Goal: Transaction & Acquisition: Purchase product/service

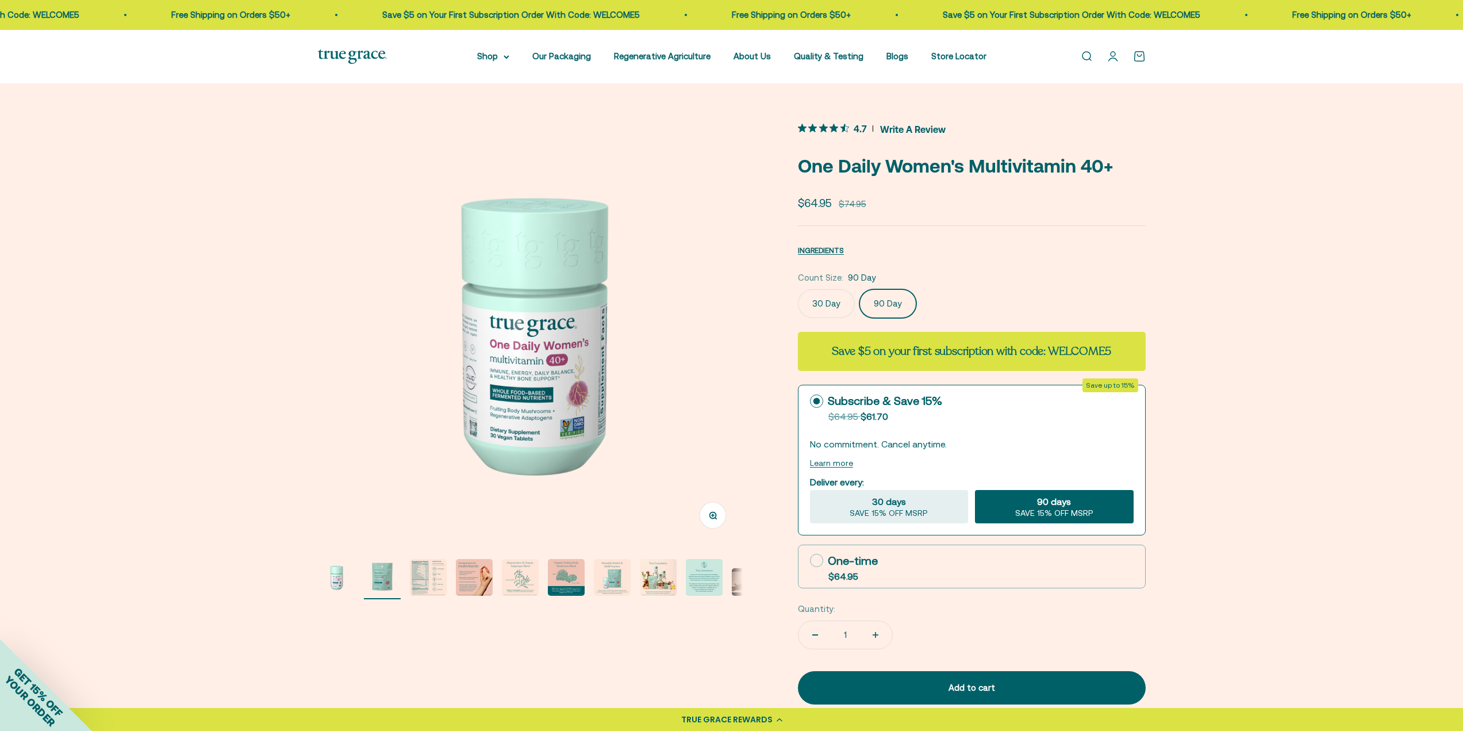
scroll to position [0, 439]
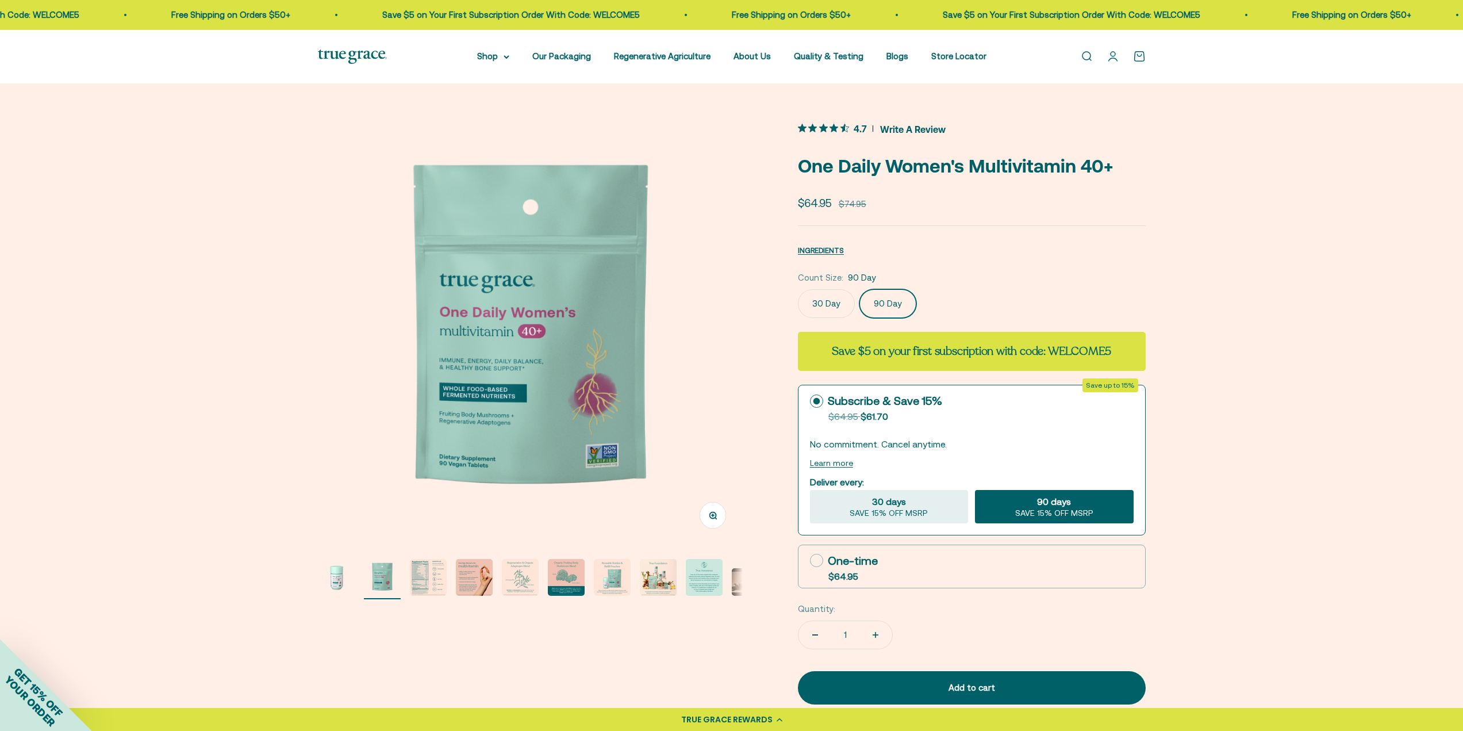
click at [417, 571] on img "Go to item 3" at bounding box center [428, 577] width 37 height 37
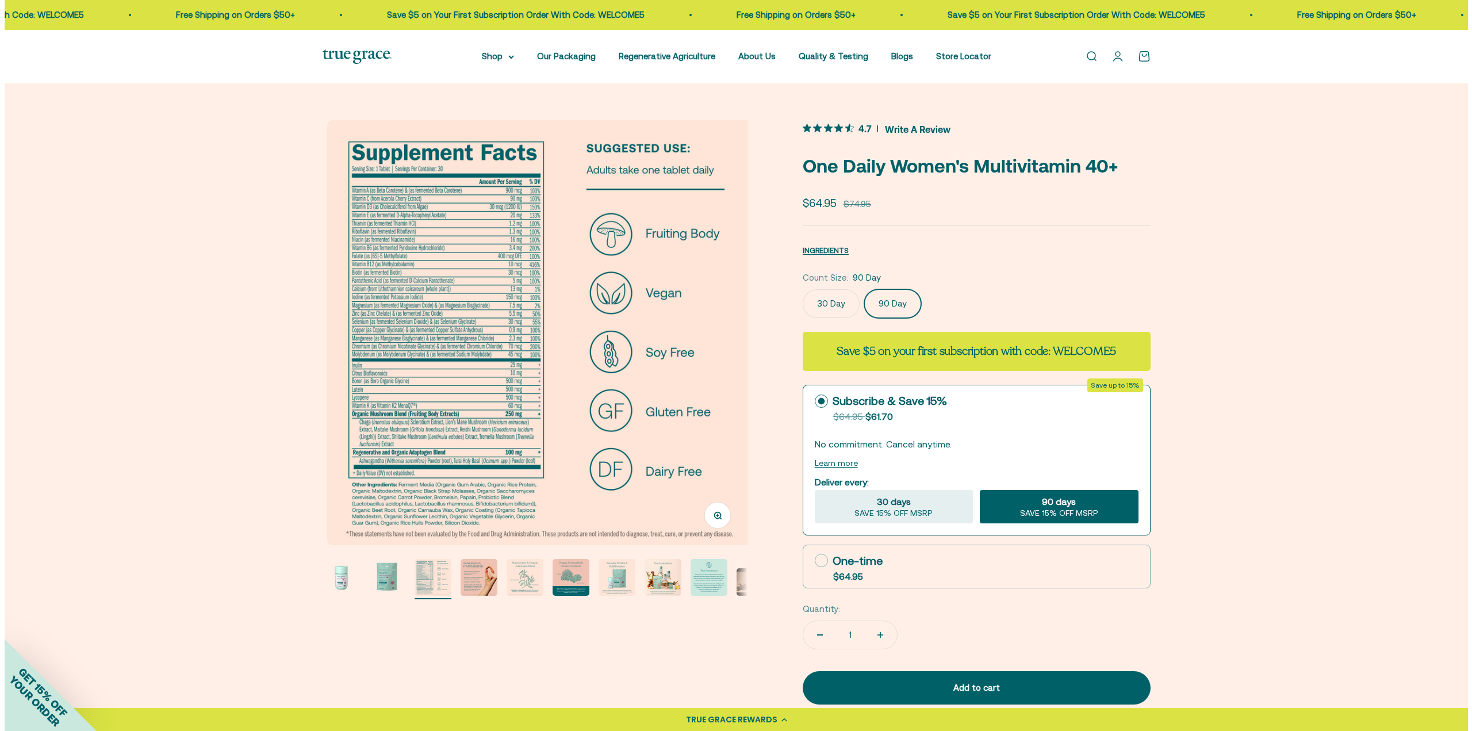
scroll to position [0, 877]
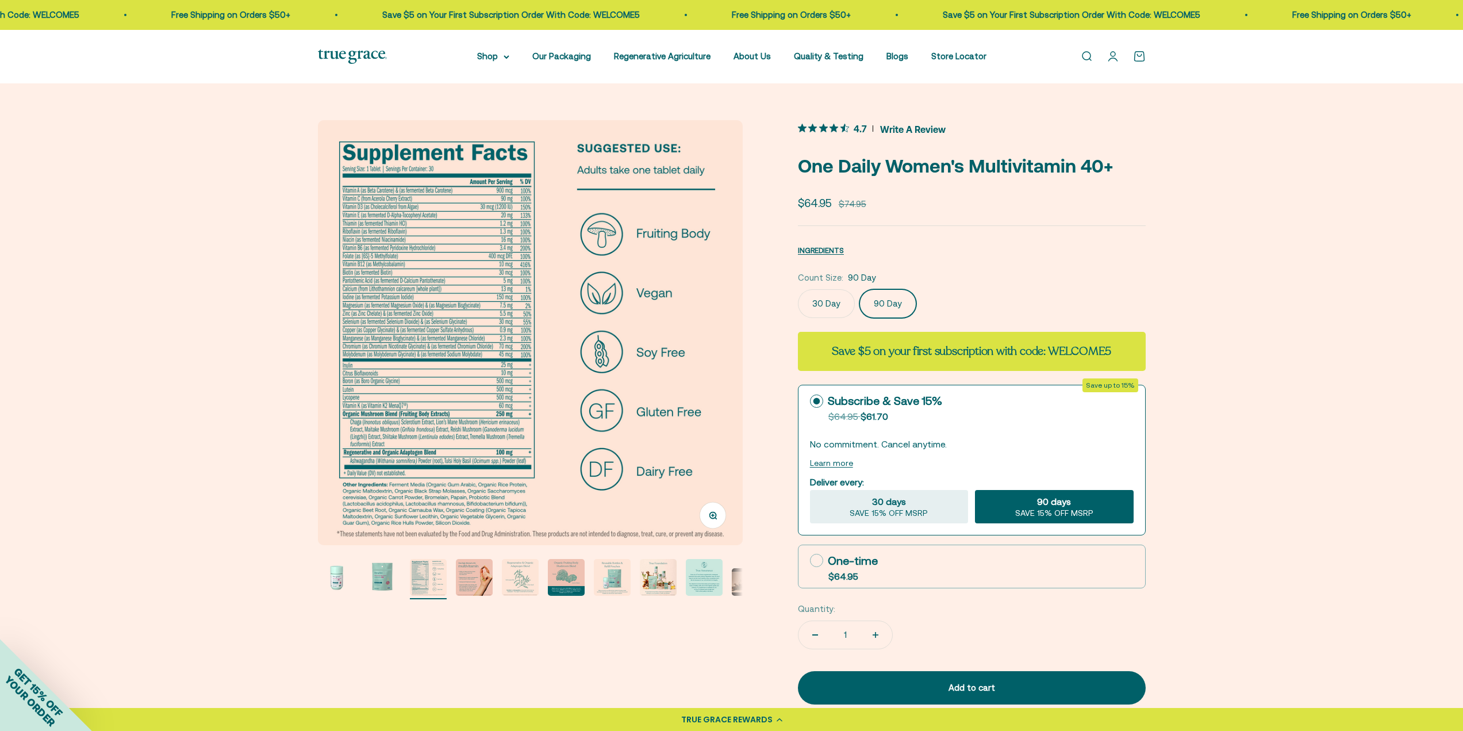
click at [930, 685] on div "Add to cart" at bounding box center [972, 688] width 302 height 14
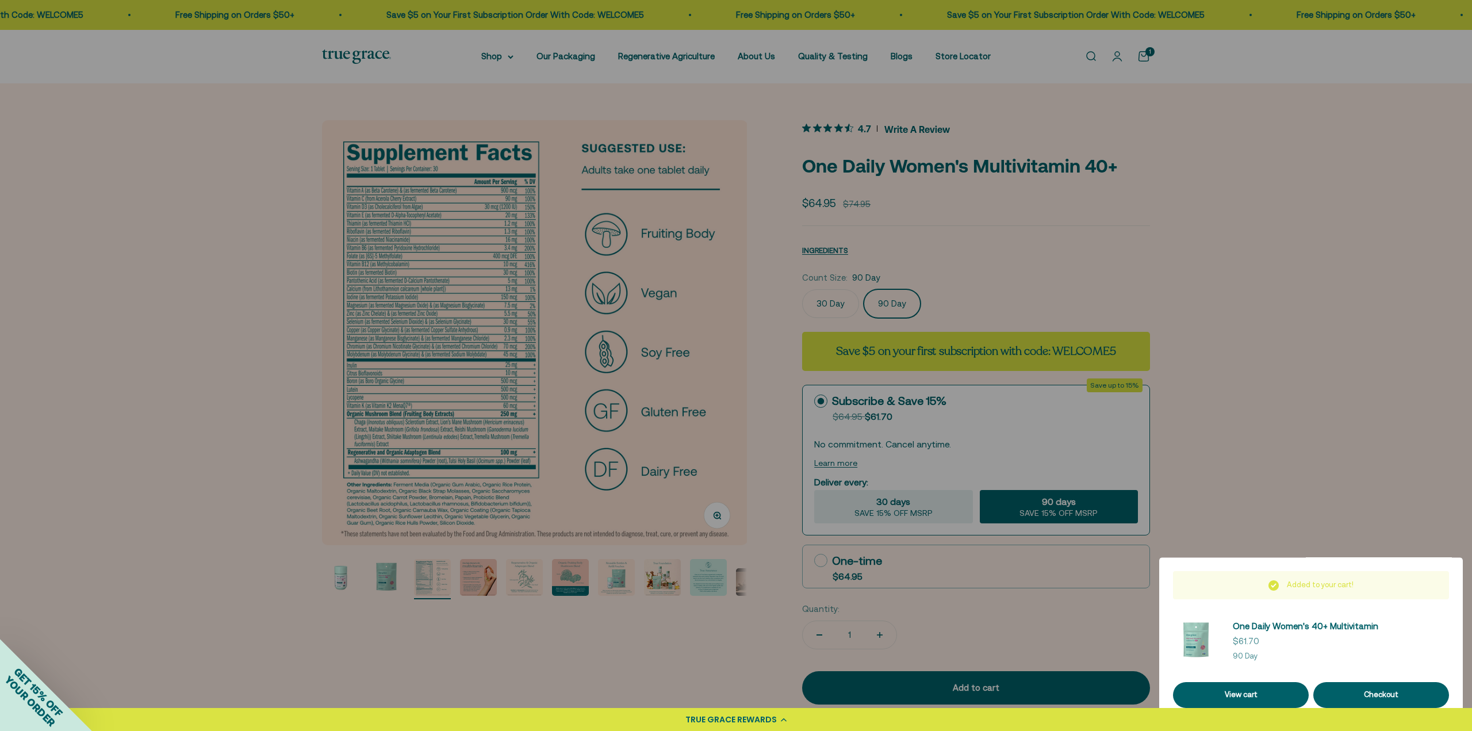
click at [1393, 690] on div "Checkout" at bounding box center [1381, 695] width 108 height 12
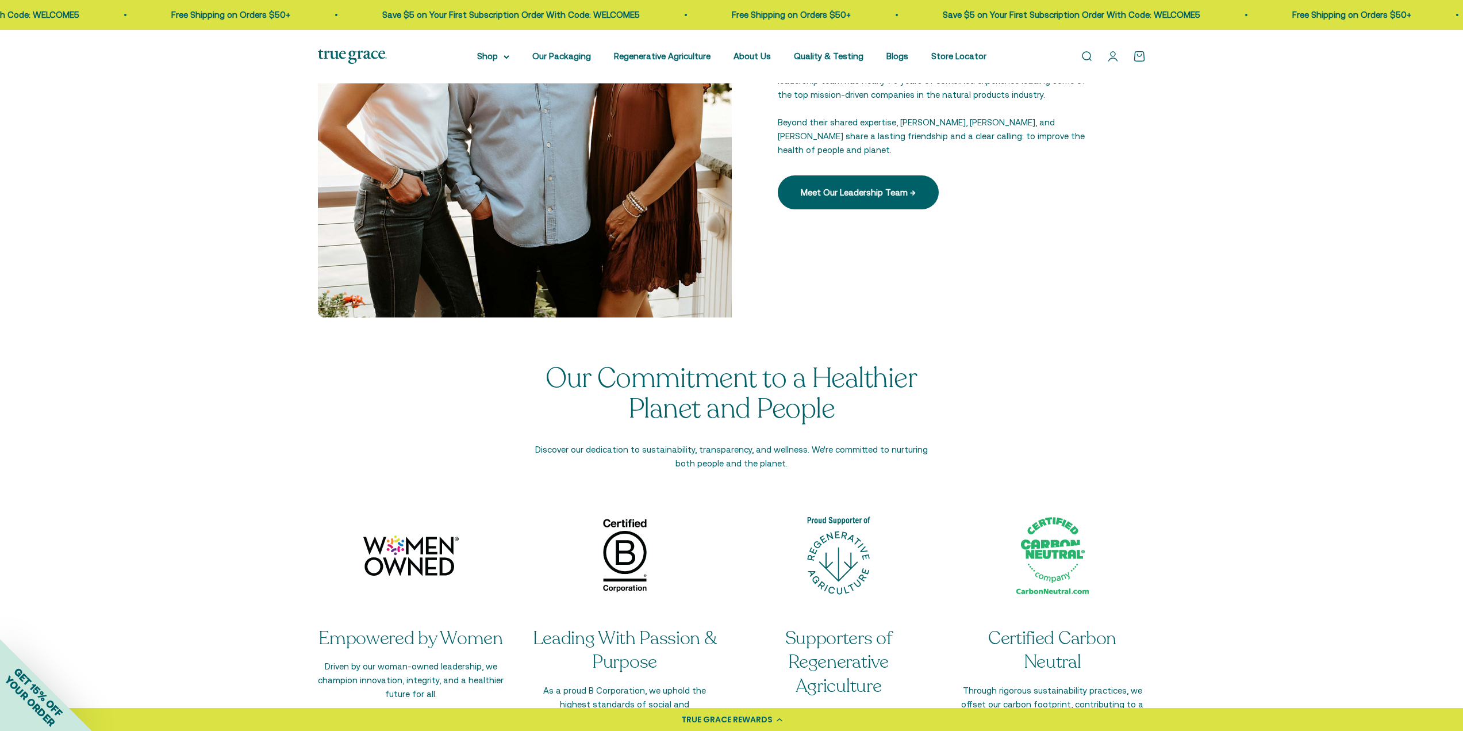
scroll to position [1575, 0]
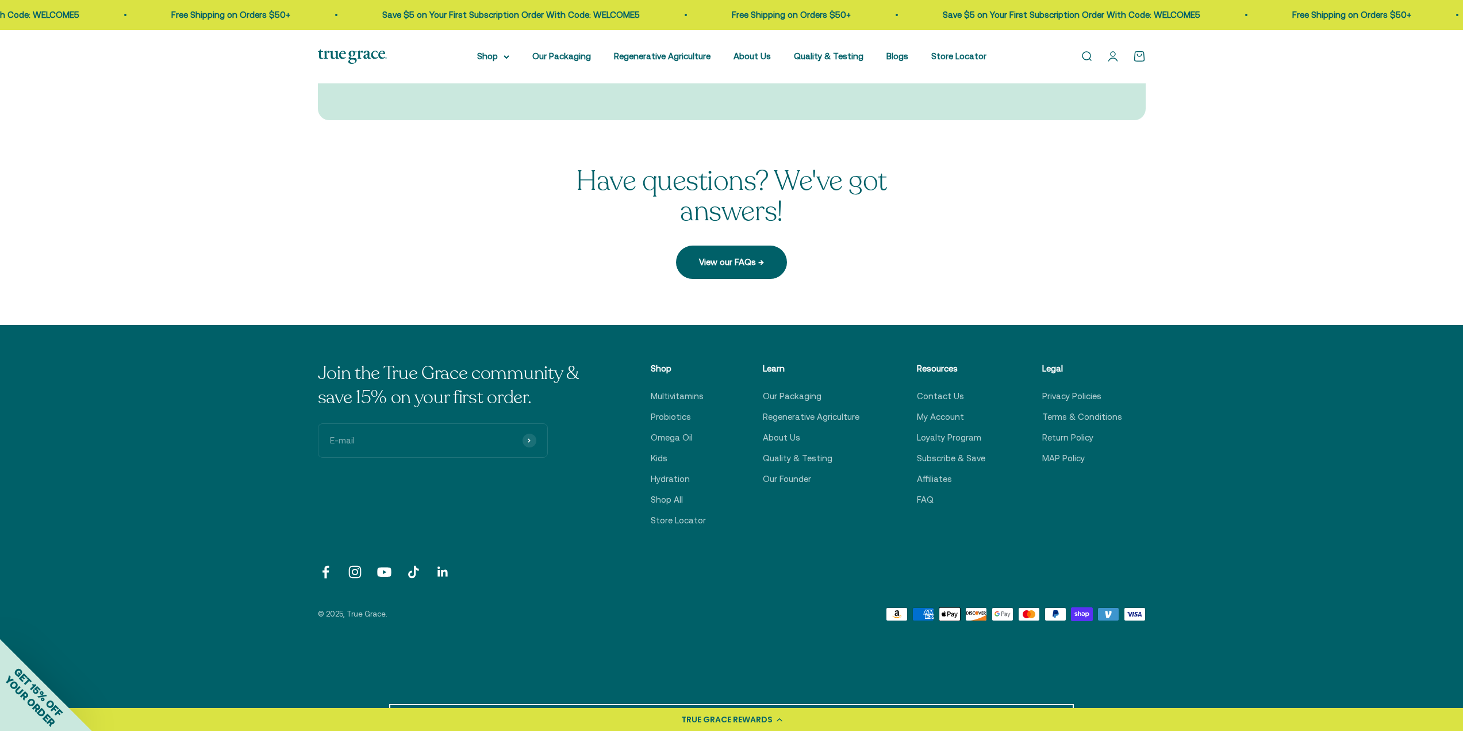
scroll to position [345, 0]
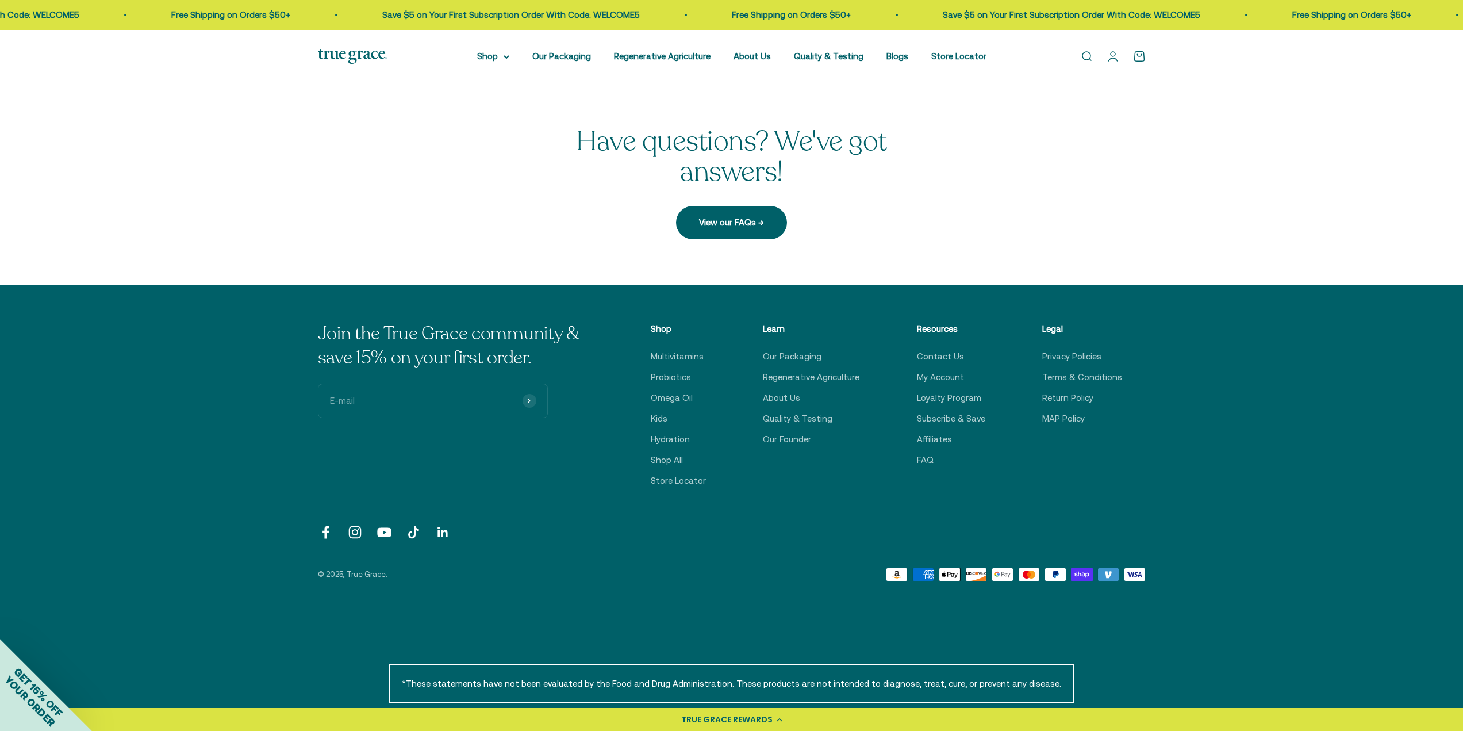
click at [796, 433] on link "Our Founder" at bounding box center [787, 439] width 48 height 14
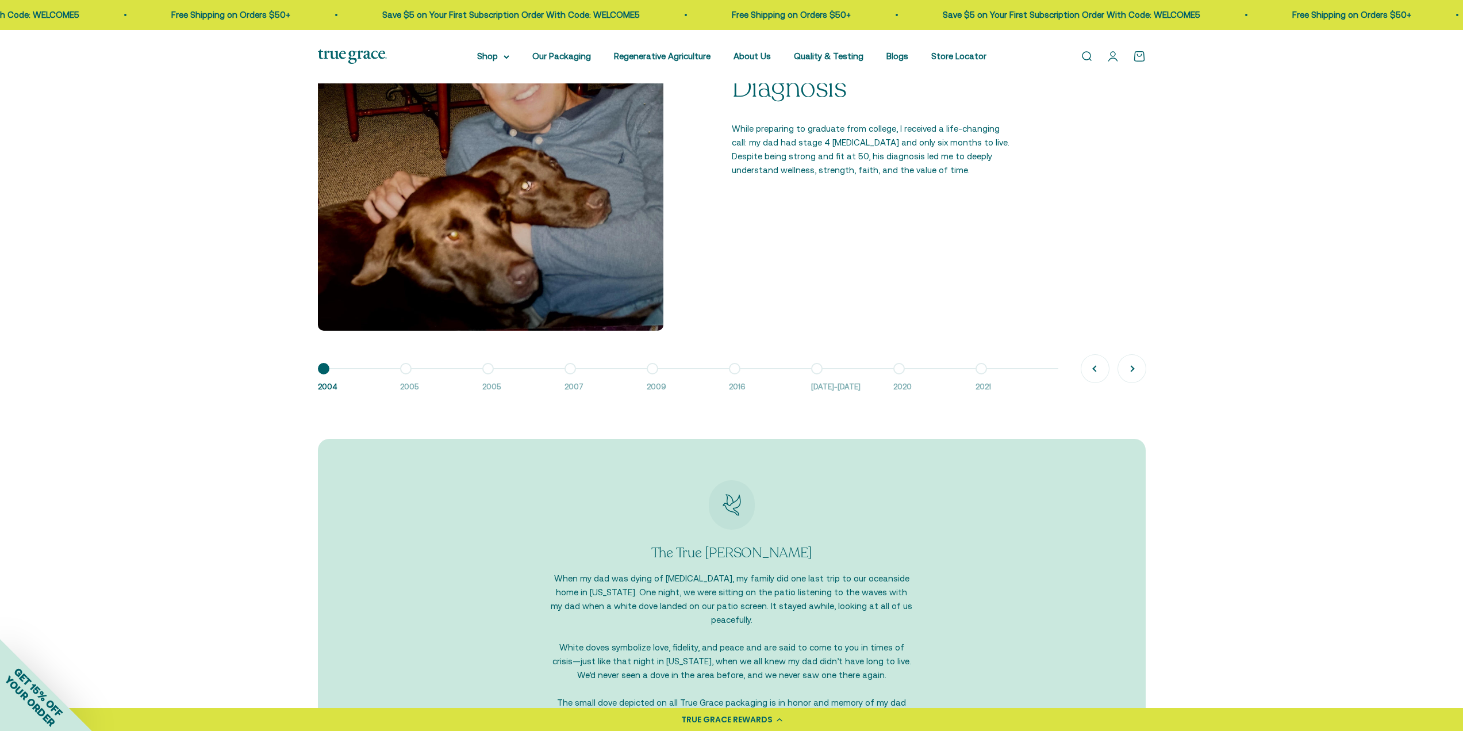
scroll to position [863, 0]
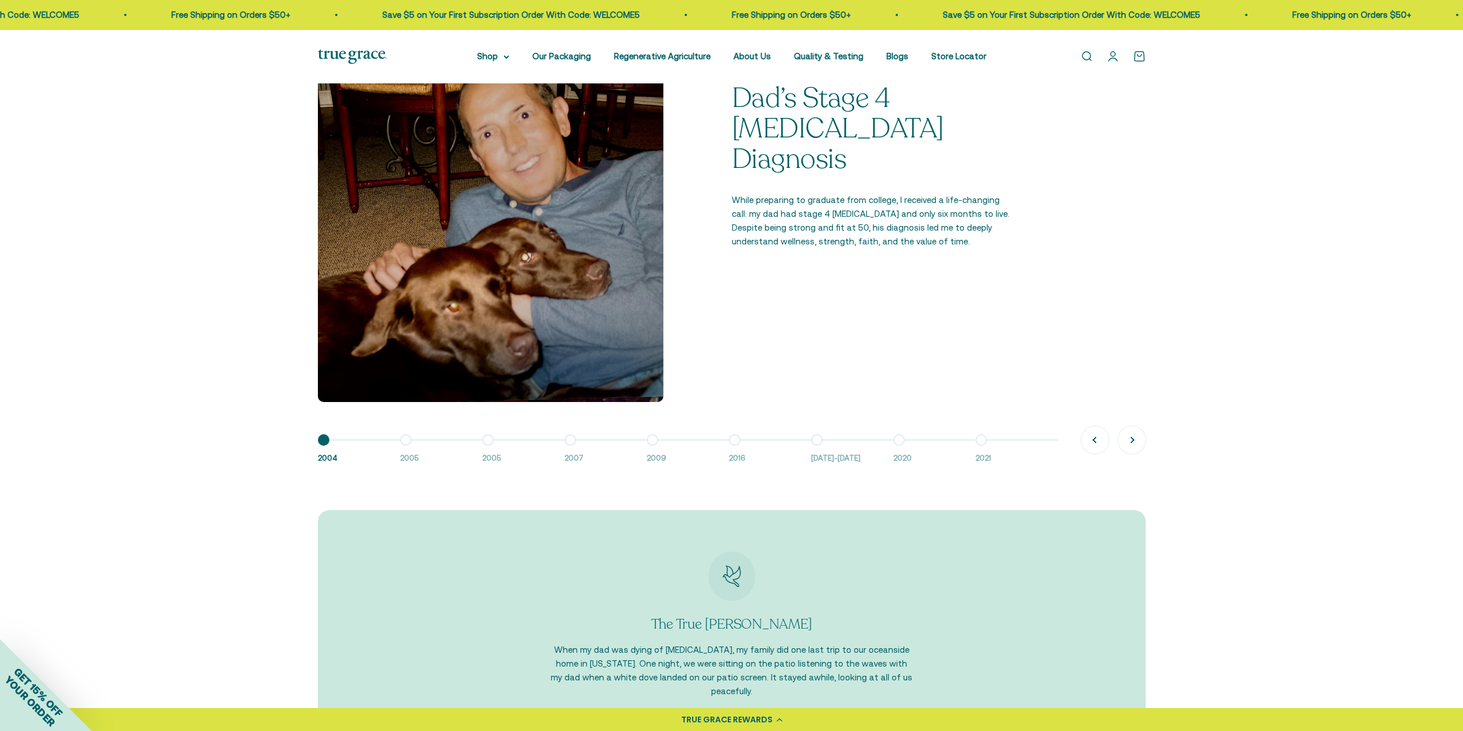
click at [1132, 442] on button "Next" at bounding box center [1132, 440] width 28 height 28
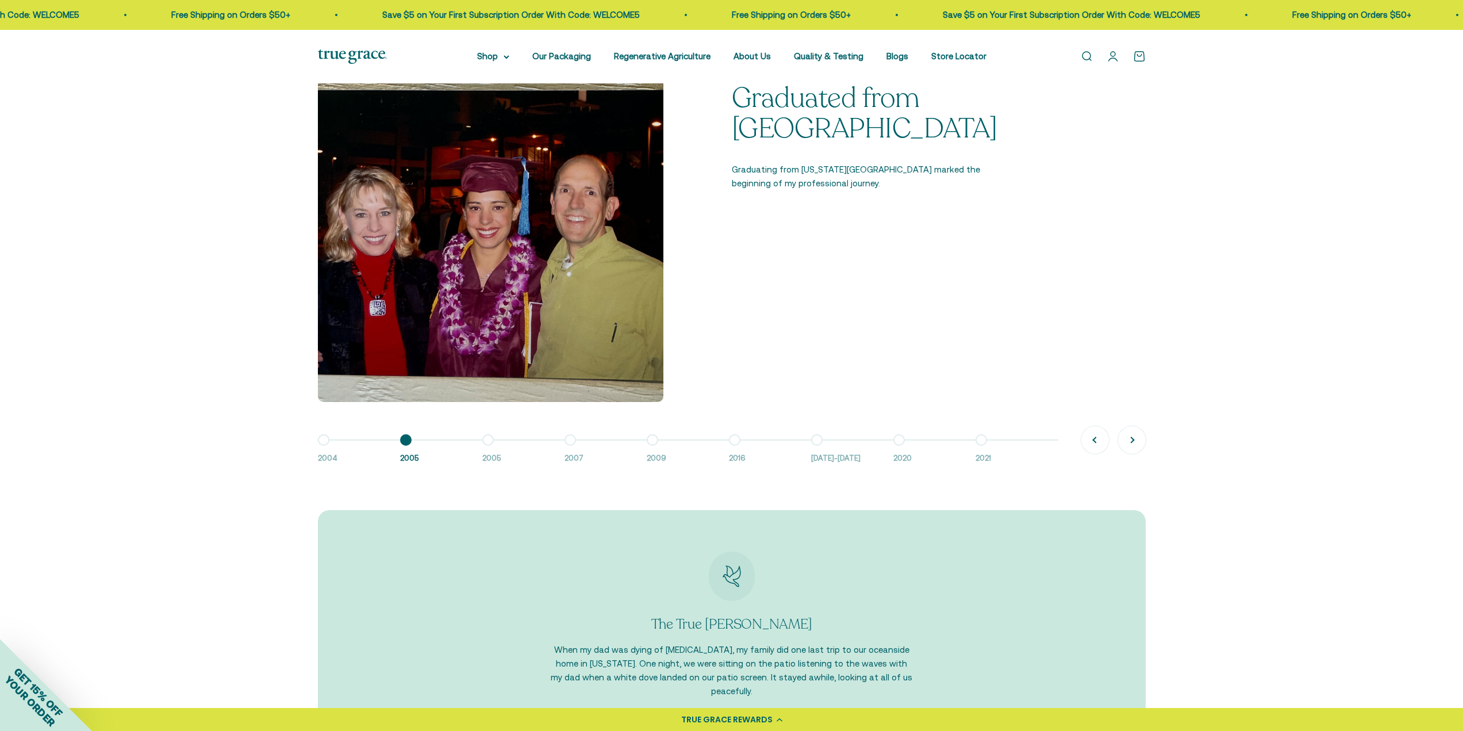
click at [1132, 442] on button "Next" at bounding box center [1132, 440] width 28 height 28
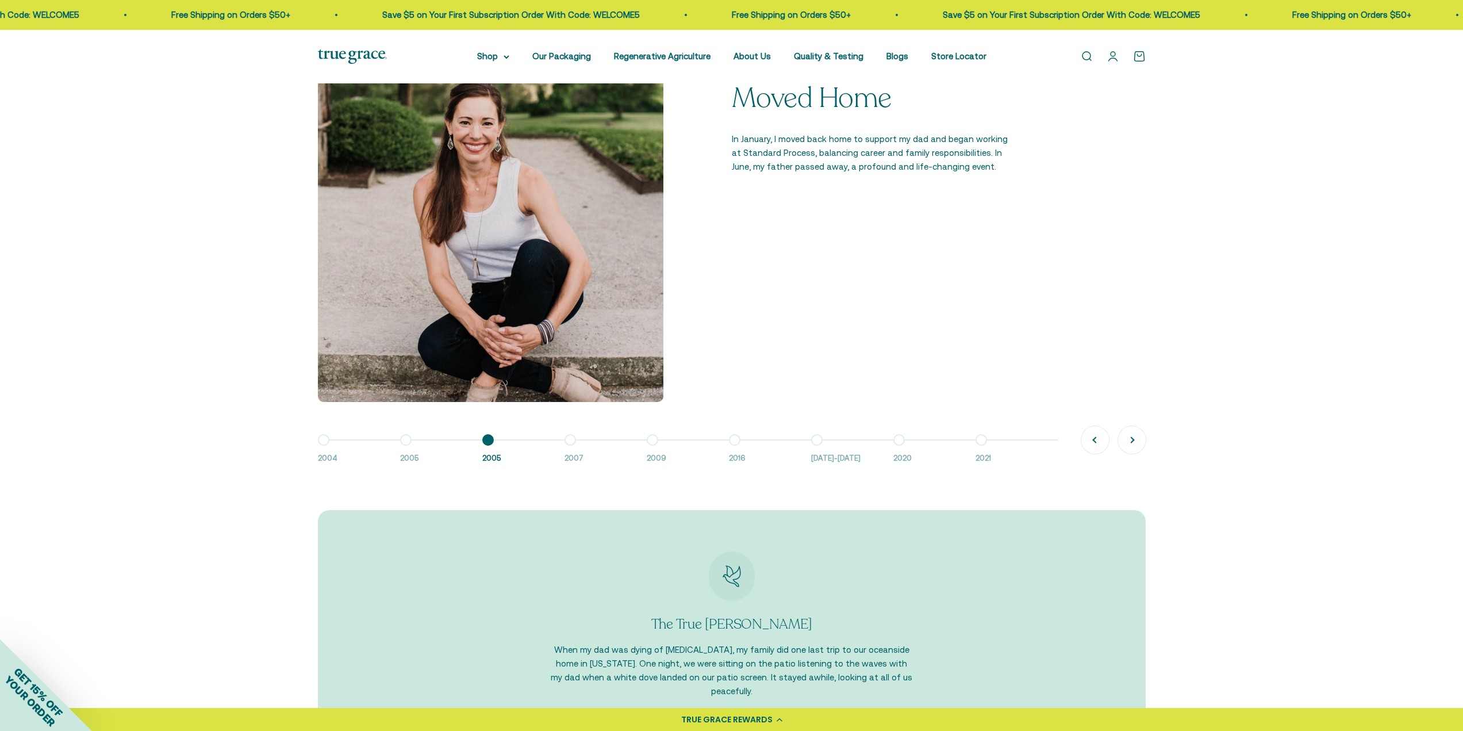
click at [1132, 446] on button "Next" at bounding box center [1132, 440] width 28 height 28
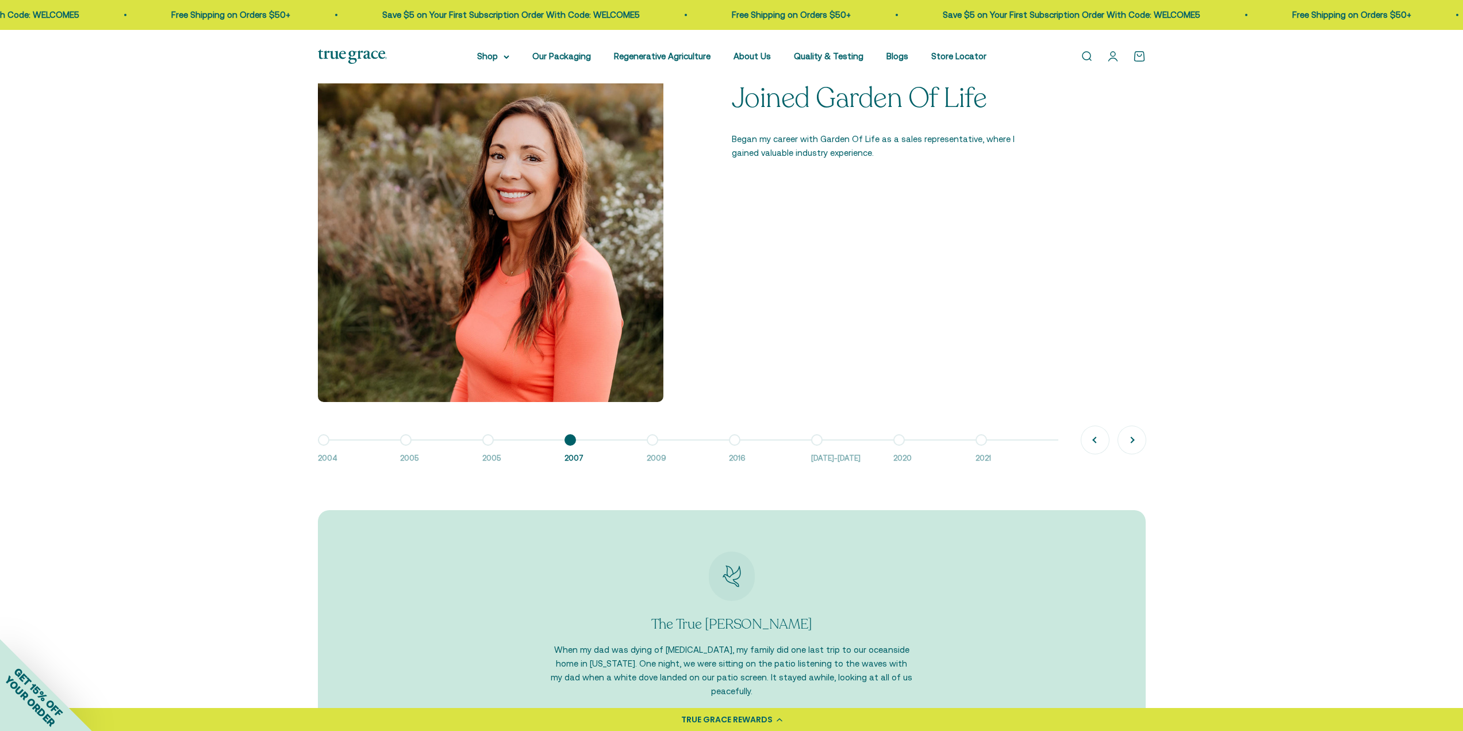
click at [1126, 443] on button "Next" at bounding box center [1132, 440] width 28 height 28
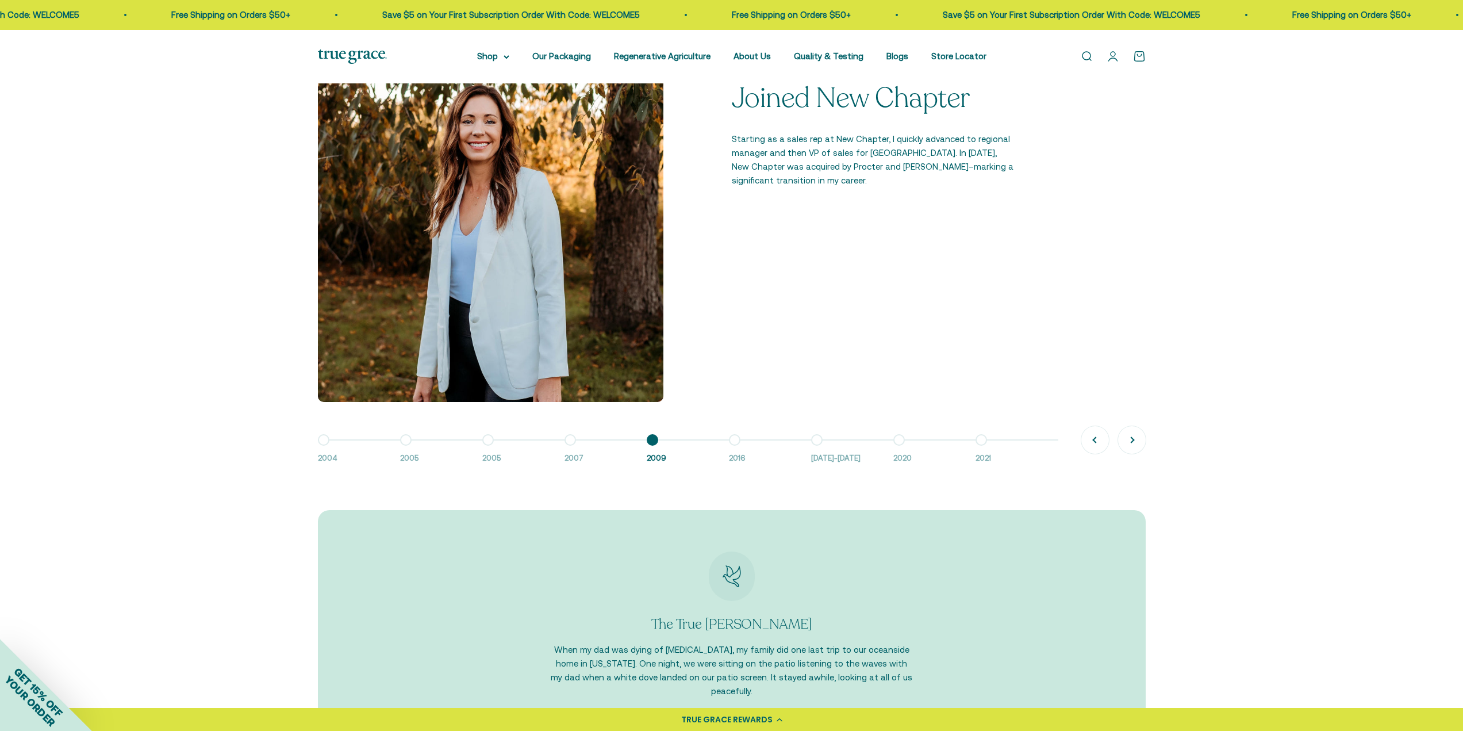
click at [1126, 443] on button "Next" at bounding box center [1132, 440] width 28 height 28
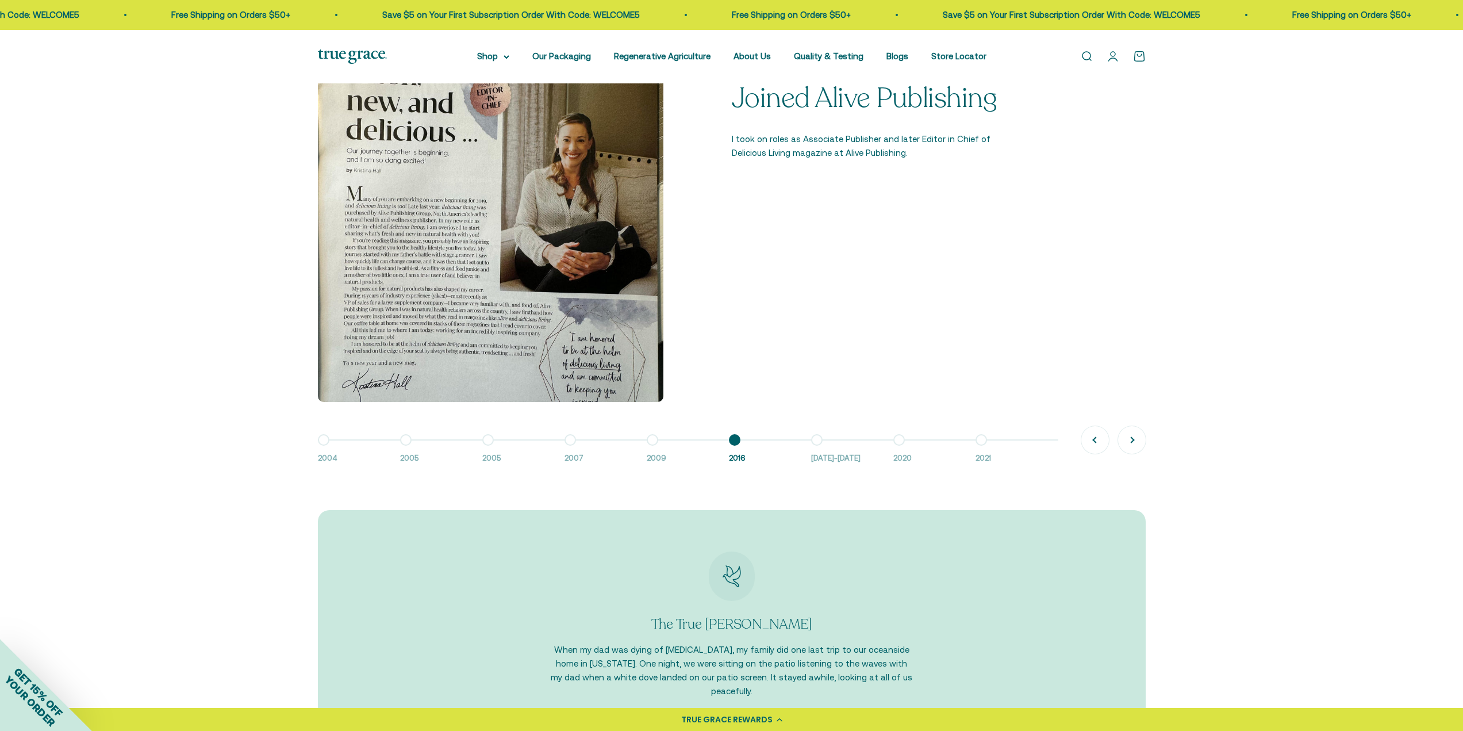
click at [1126, 443] on button "Next" at bounding box center [1132, 440] width 28 height 28
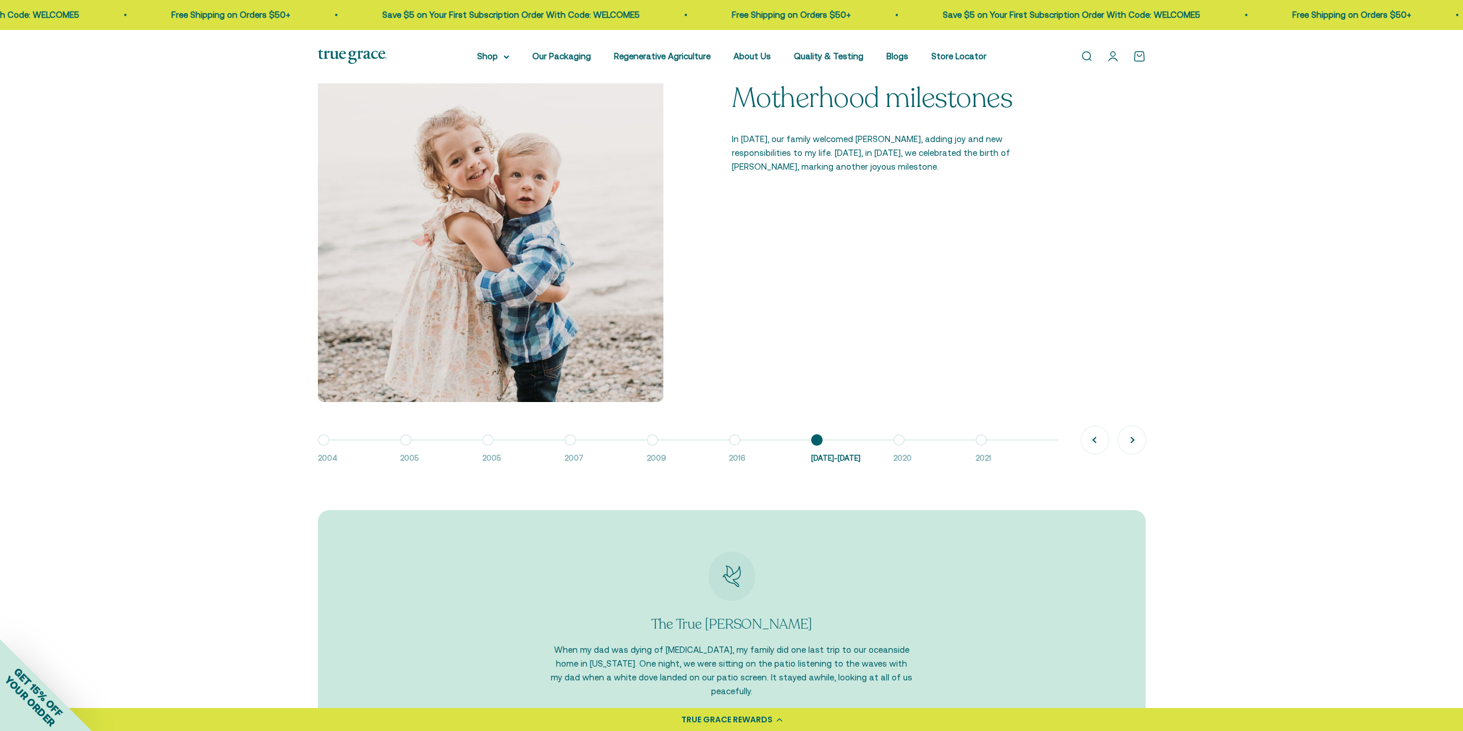
click at [1126, 443] on button "Next" at bounding box center [1132, 440] width 28 height 28
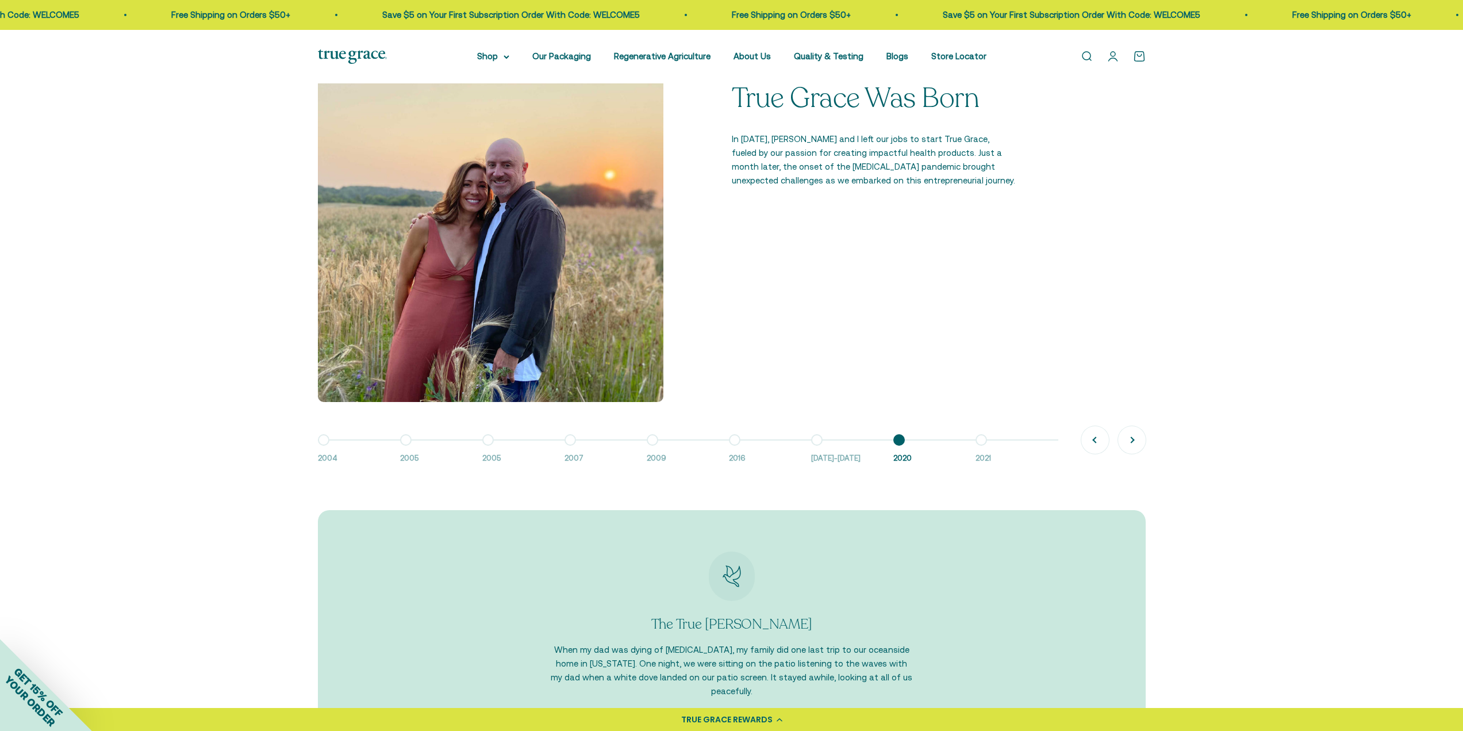
click at [1126, 442] on button "Next" at bounding box center [1132, 440] width 28 height 28
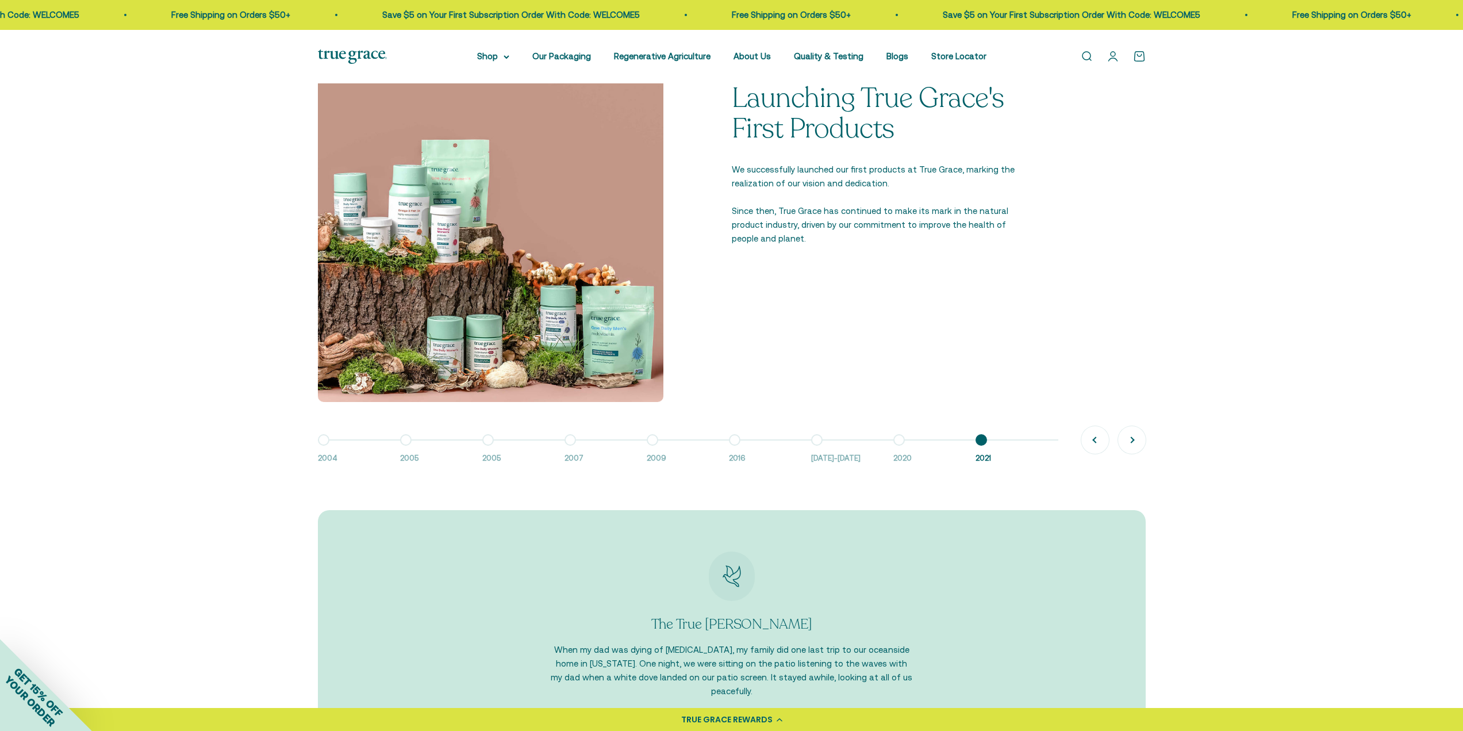
click at [1126, 442] on button "Next" at bounding box center [1132, 440] width 28 height 28
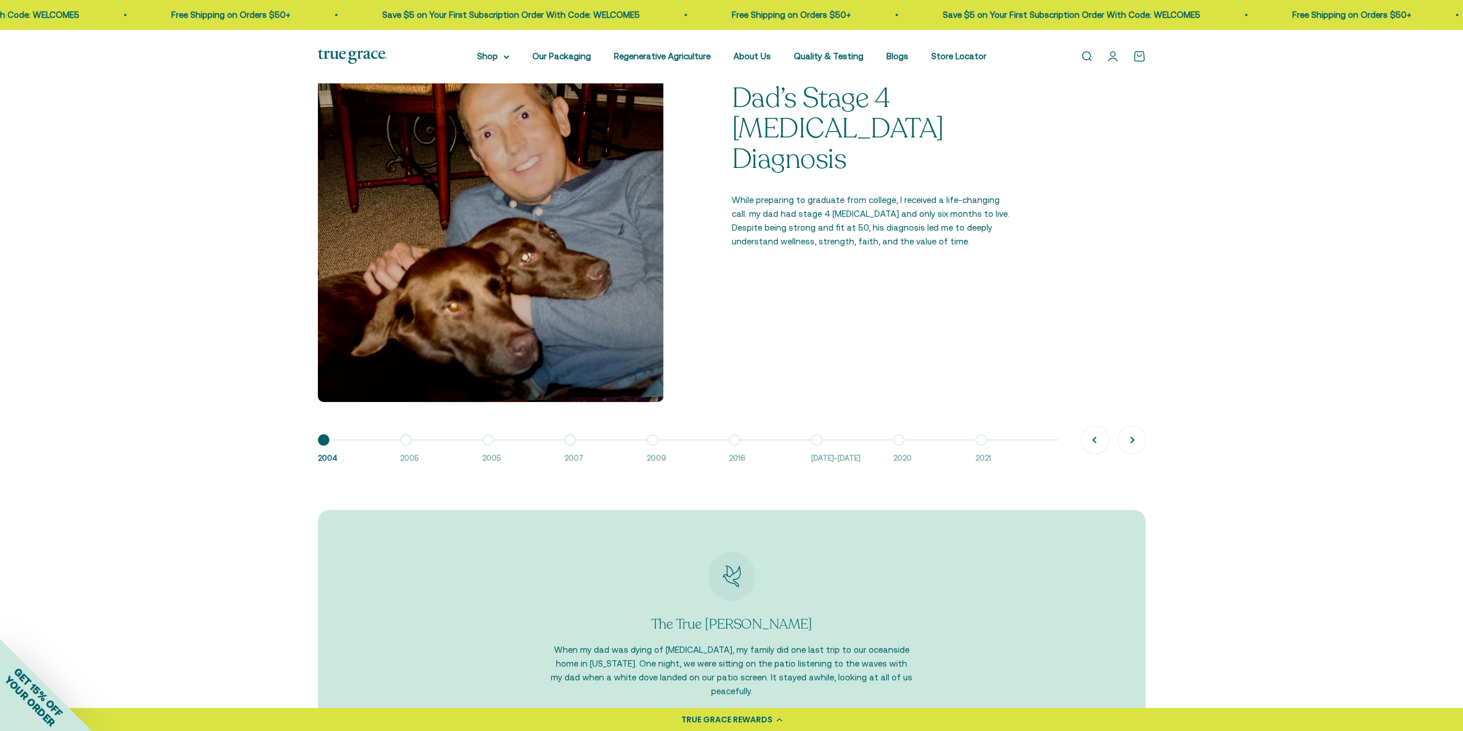
click at [1103, 434] on button "Previous" at bounding box center [1096, 440] width 28 height 28
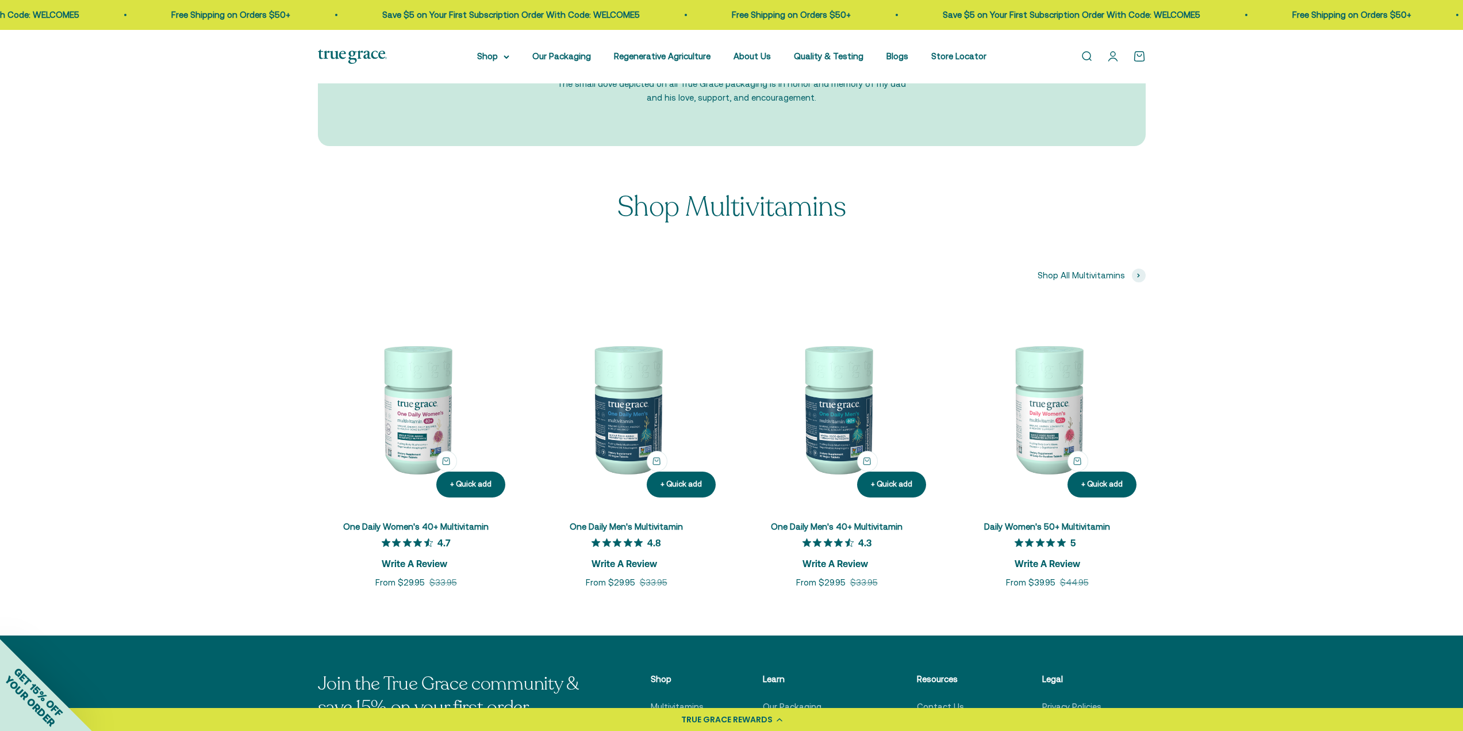
scroll to position [1840, 0]
